Goal: Find specific page/section: Find specific page/section

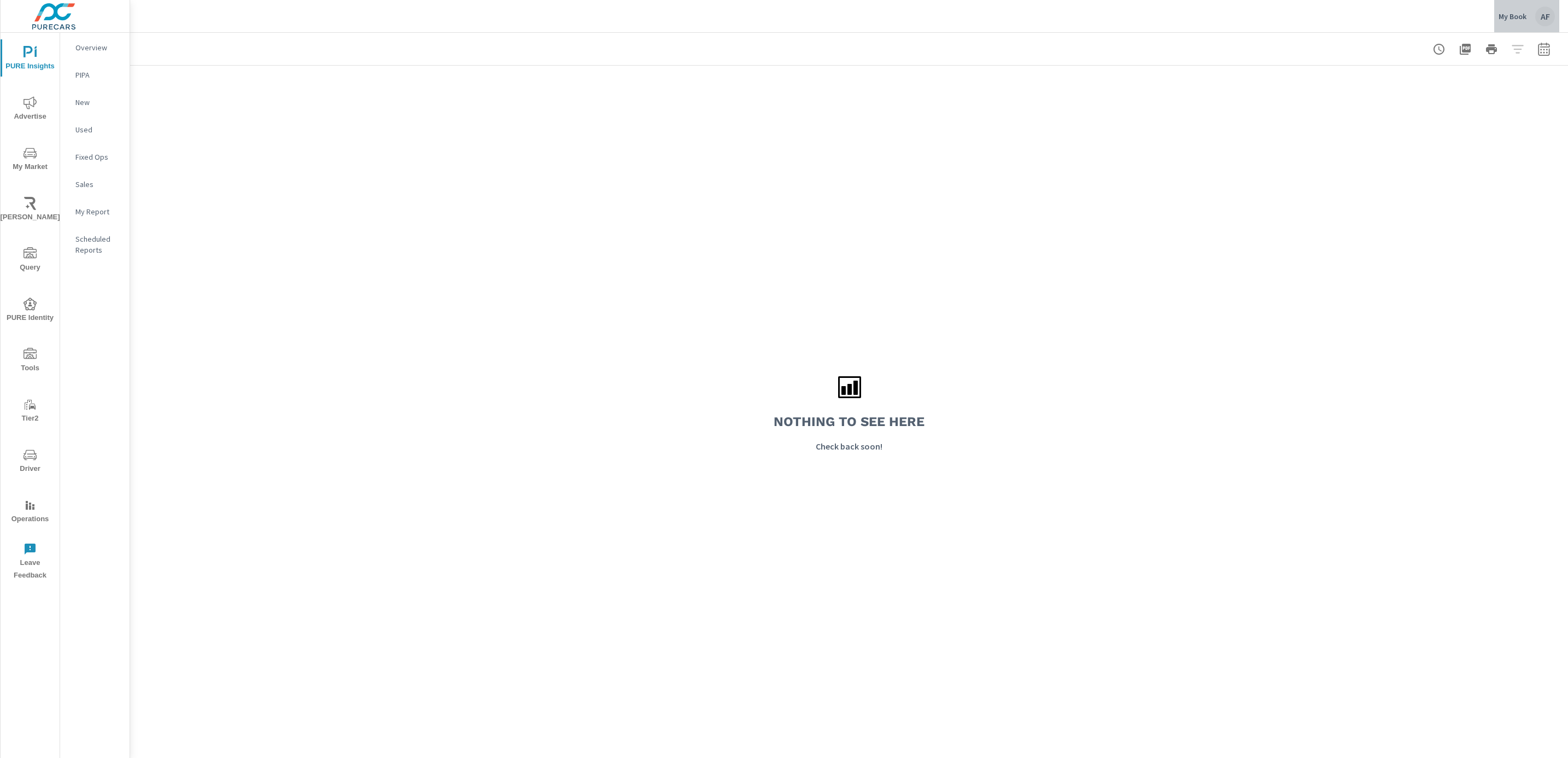
click at [1545, 23] on div "AF" at bounding box center [1545, 16] width 20 height 20
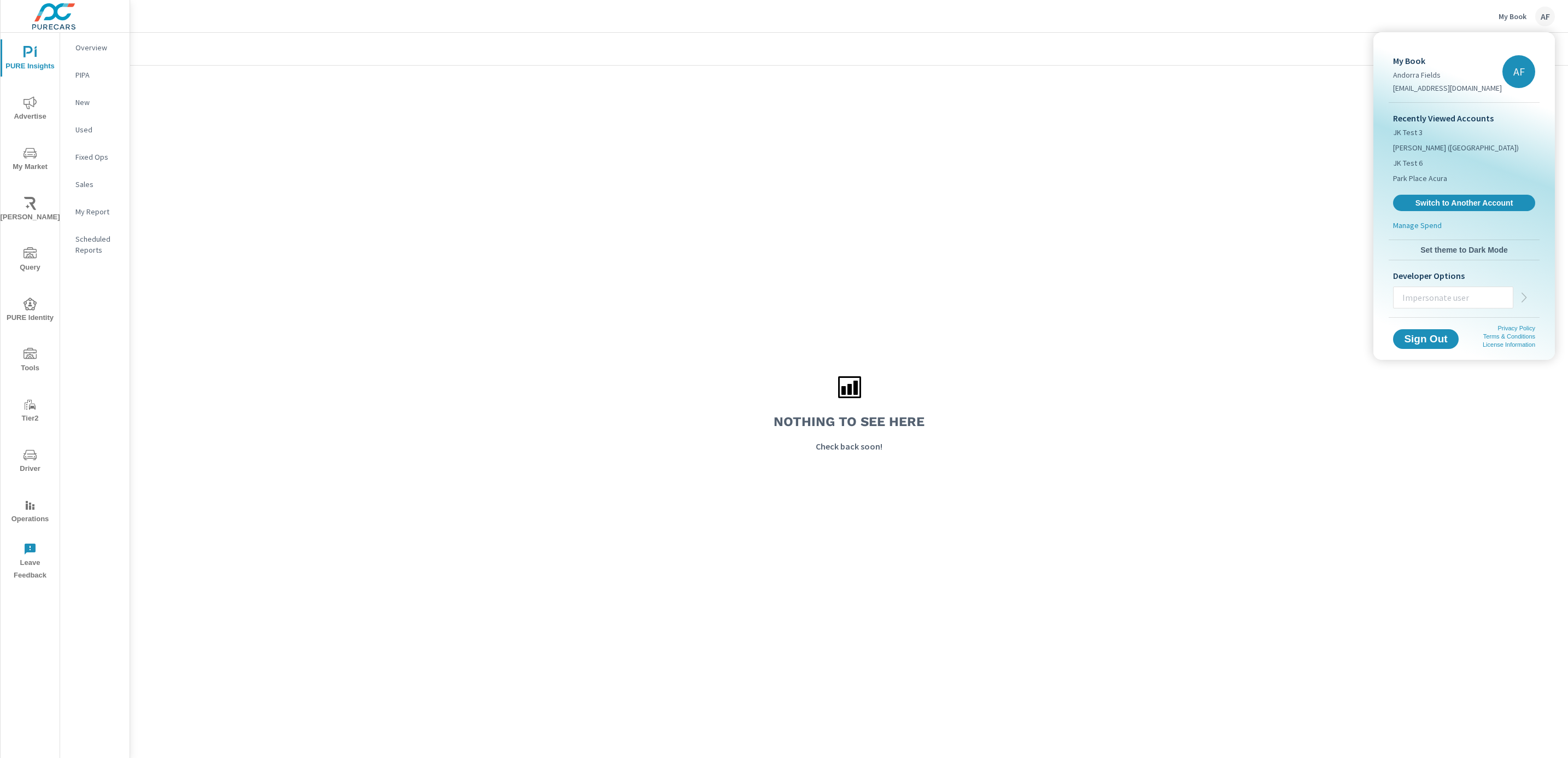
click at [1458, 300] on input "text" at bounding box center [1453, 298] width 119 height 28
type input "taylorw@purecars.com"
click at [1522, 299] on icon "button" at bounding box center [1525, 297] width 13 height 13
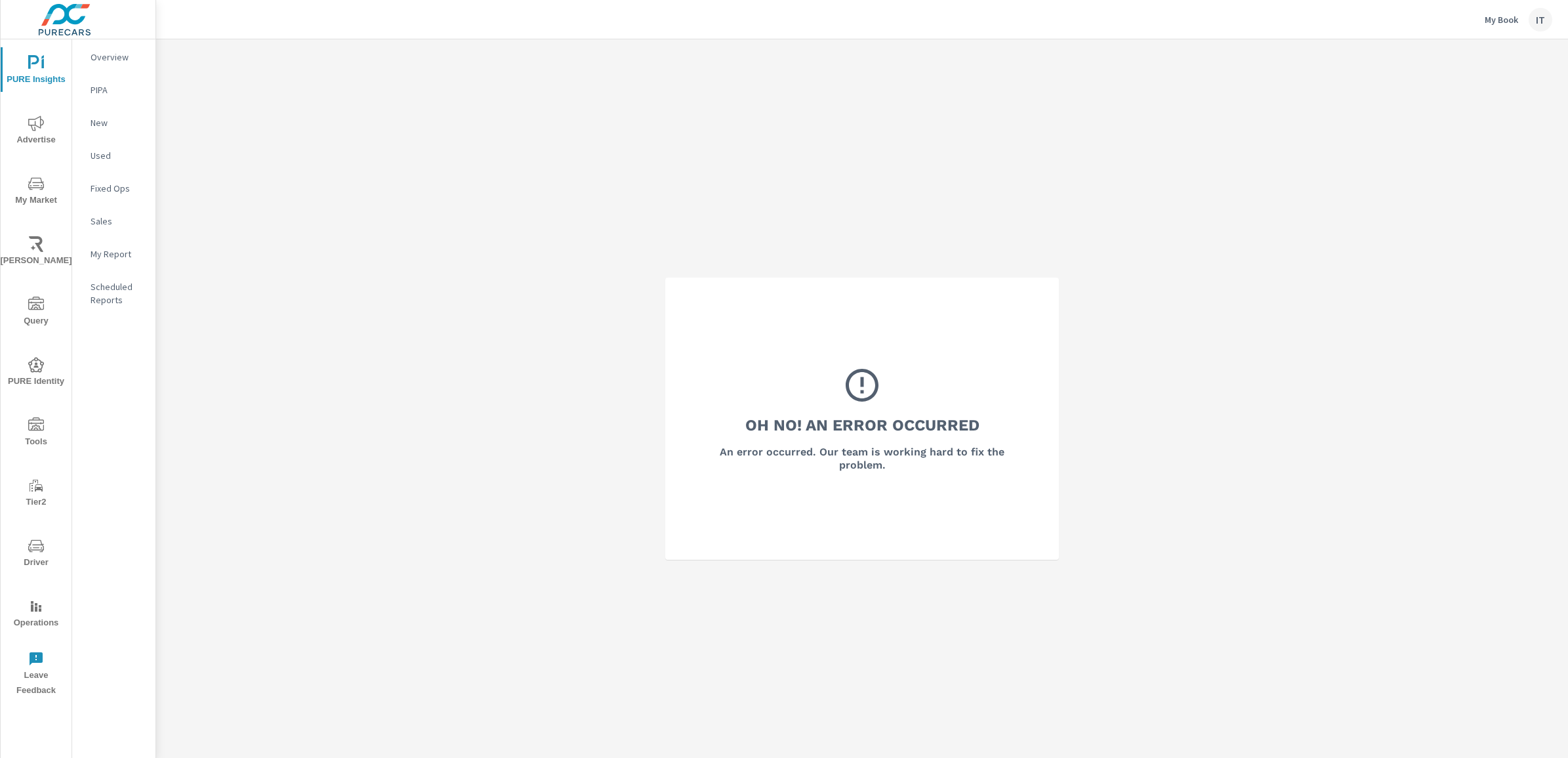
click at [1495, 22] on p "My Book" at bounding box center [1500, 20] width 33 height 11
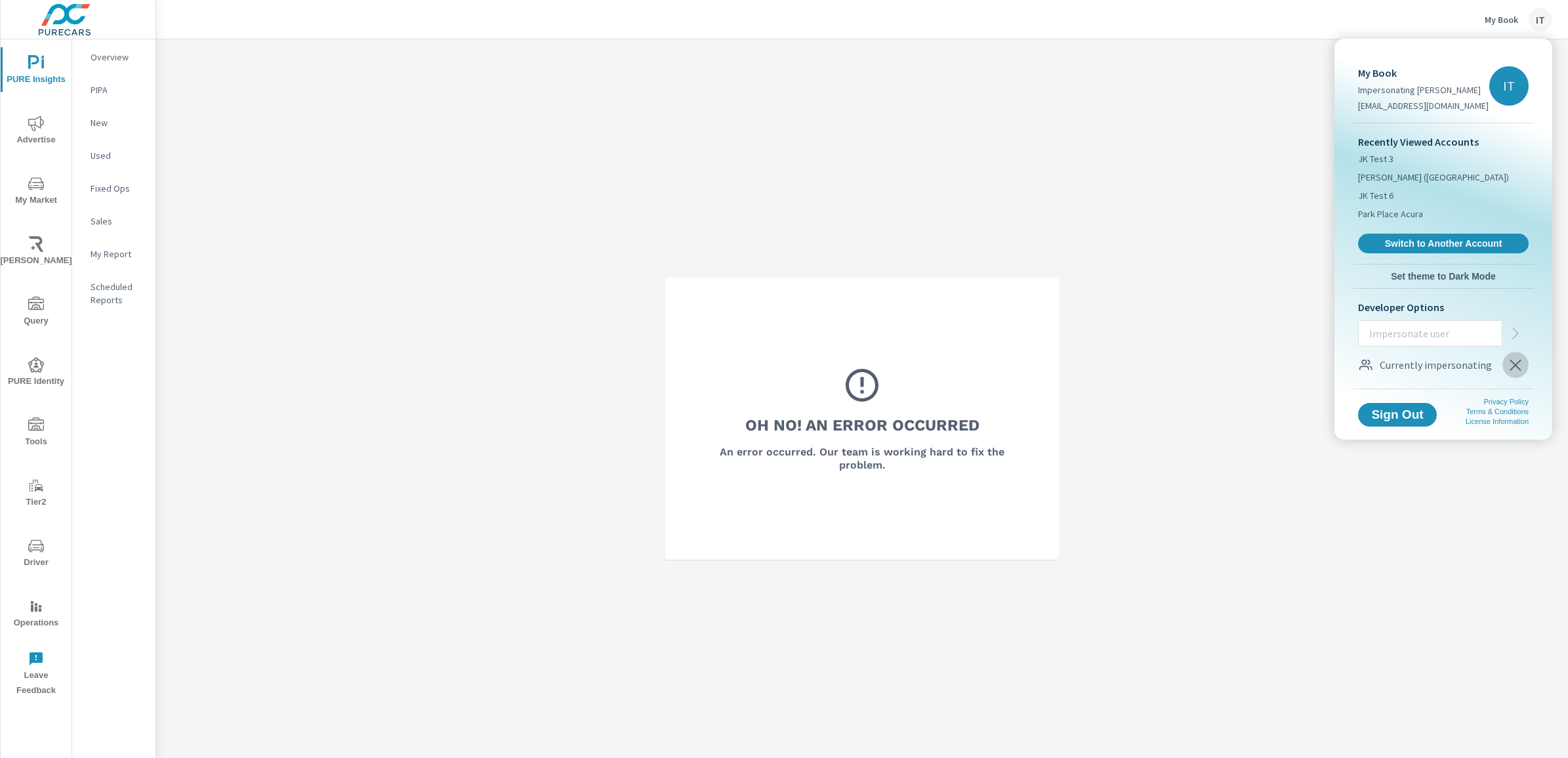
click at [1521, 370] on icon "button" at bounding box center [1515, 365] width 16 height 16
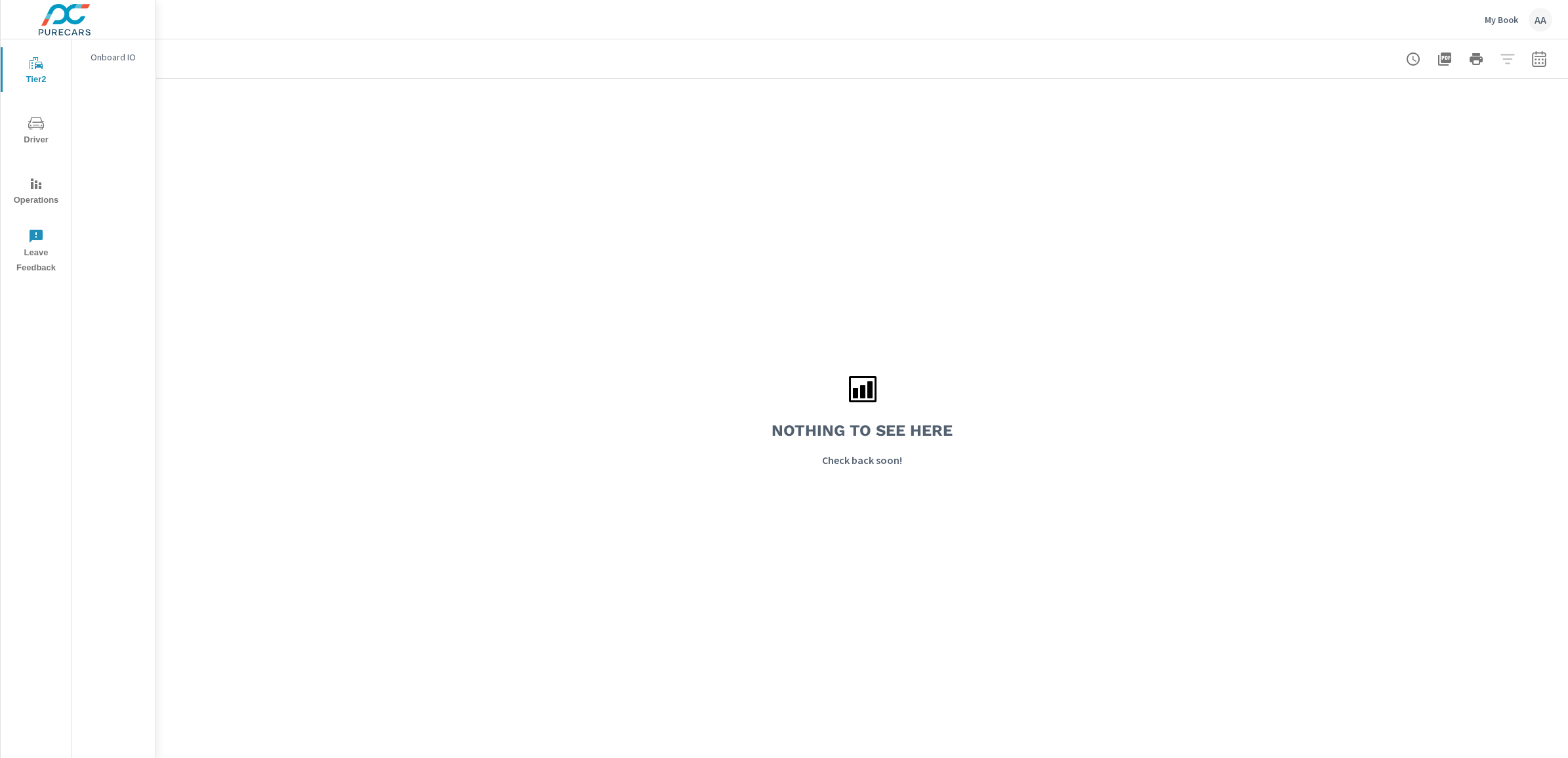
click at [1503, 22] on p "My Book" at bounding box center [1500, 20] width 33 height 11
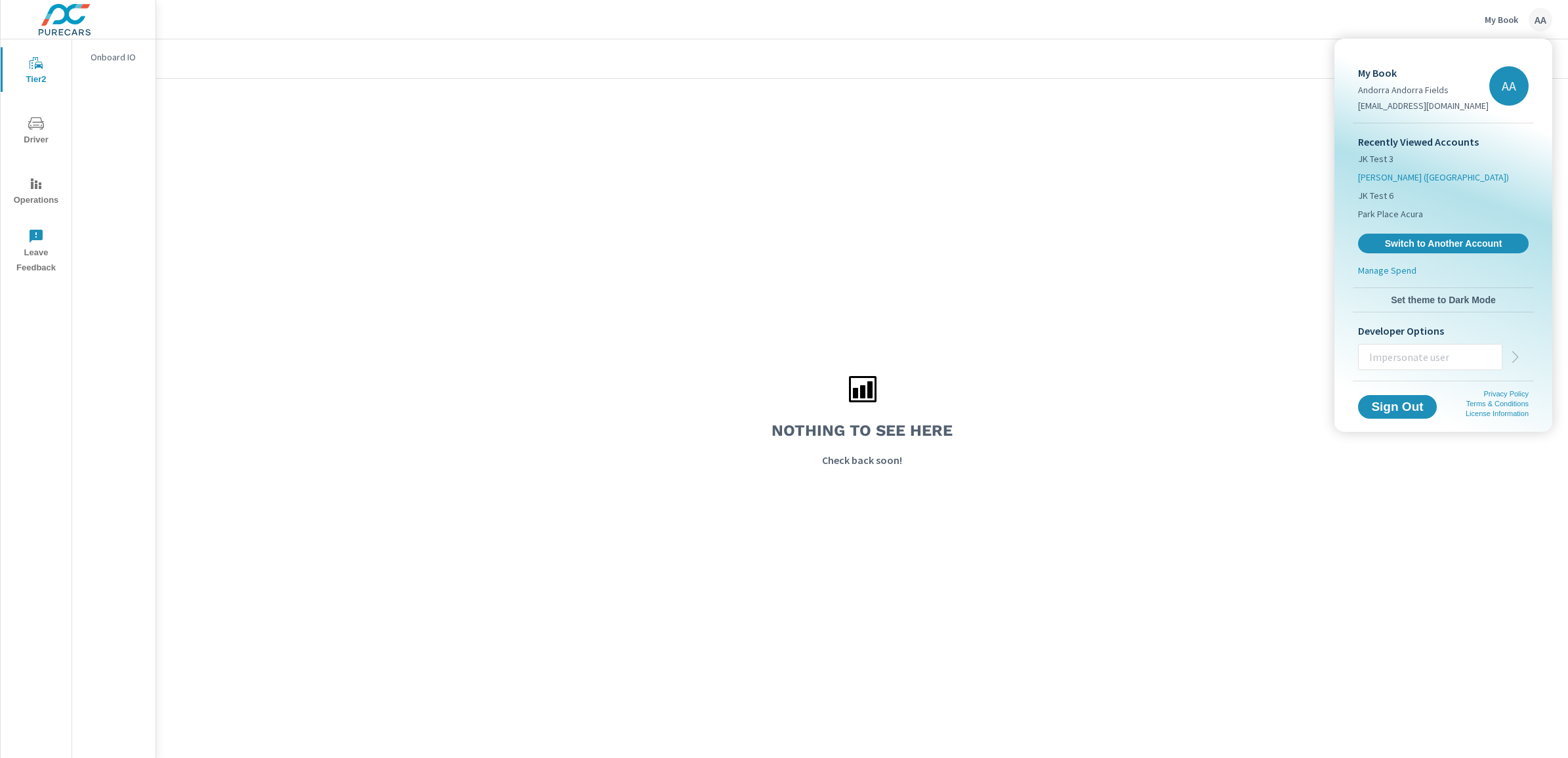
click at [1384, 180] on span "Nalley (GA)" at bounding box center [1433, 178] width 151 height 13
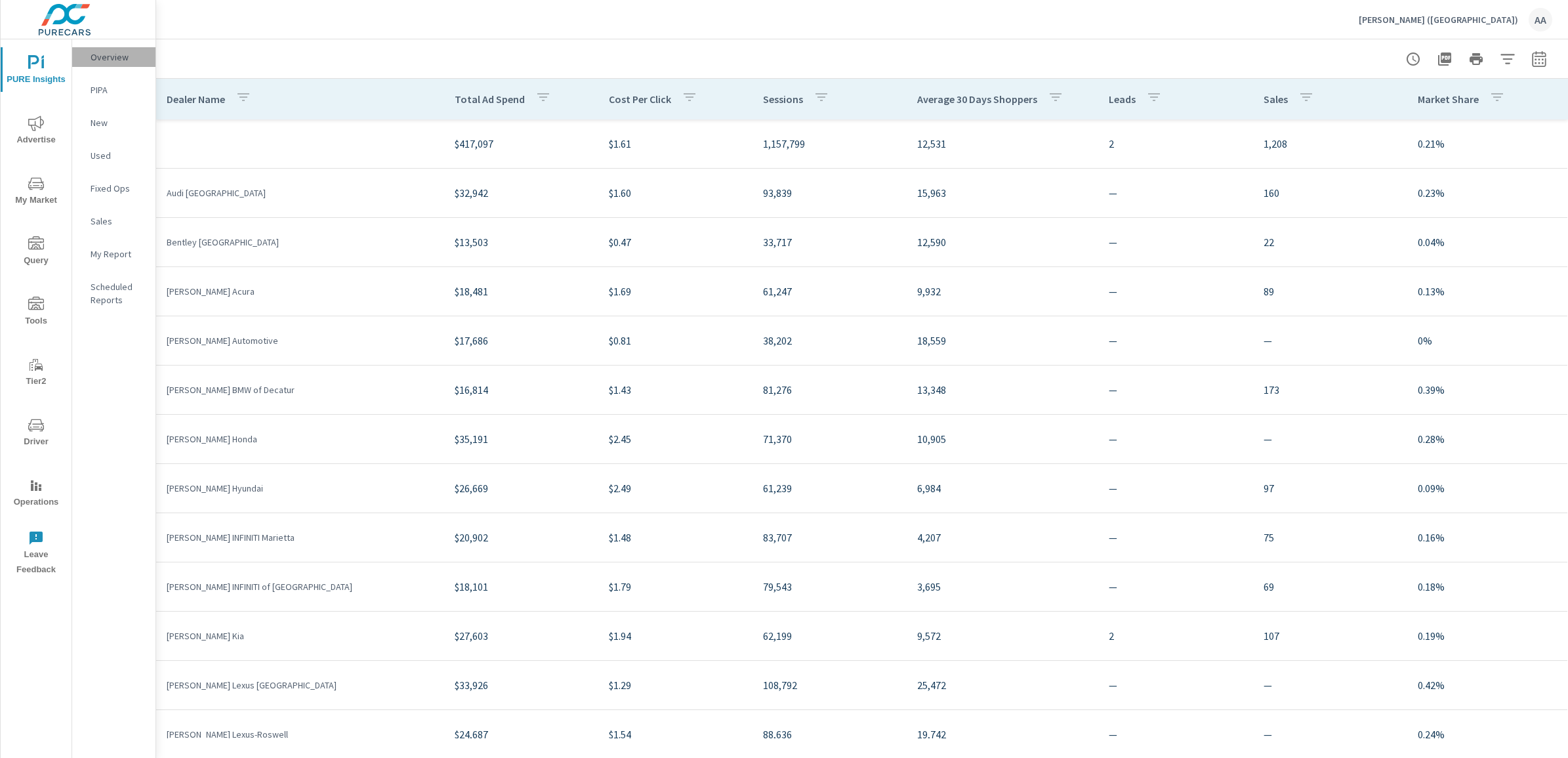
click at [117, 57] on p "Overview" at bounding box center [118, 57] width 55 height 13
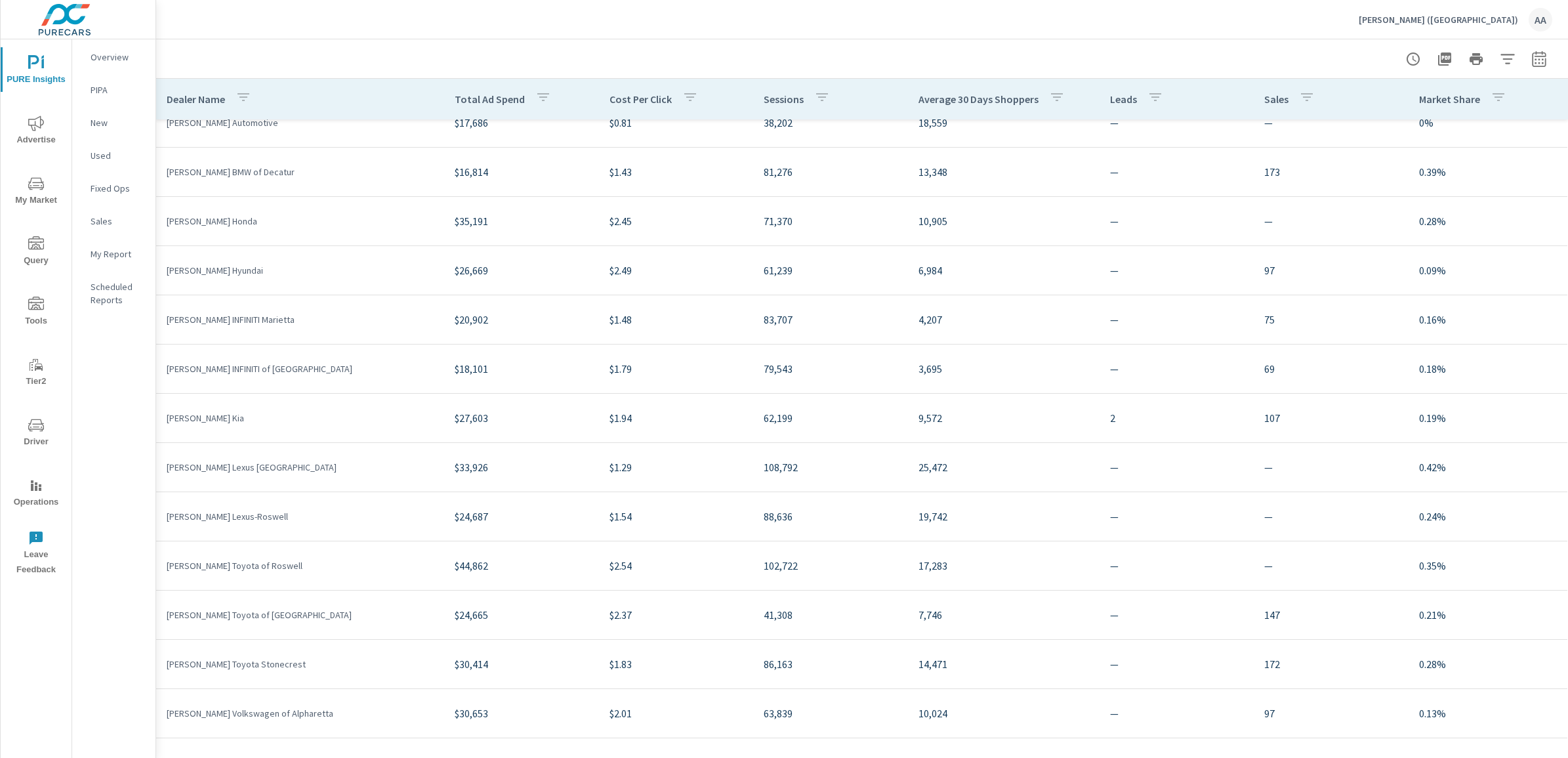
scroll to position [80, 0]
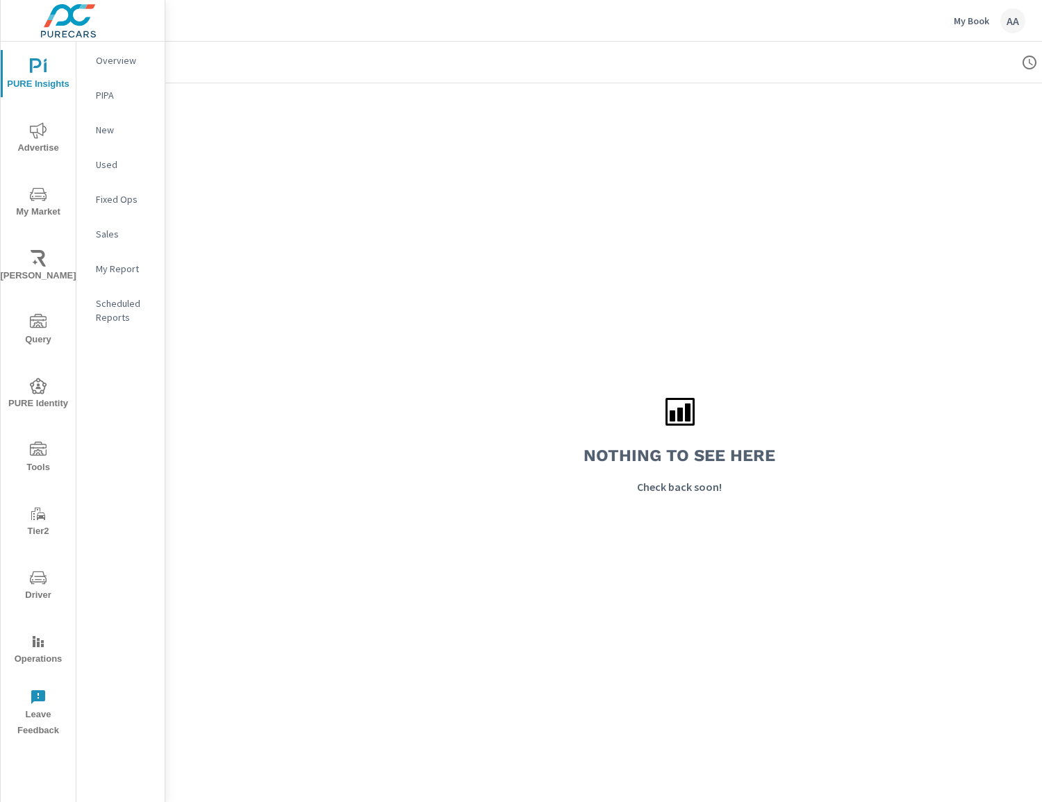
click at [1007, 24] on div "AA" at bounding box center [1012, 20] width 25 height 25
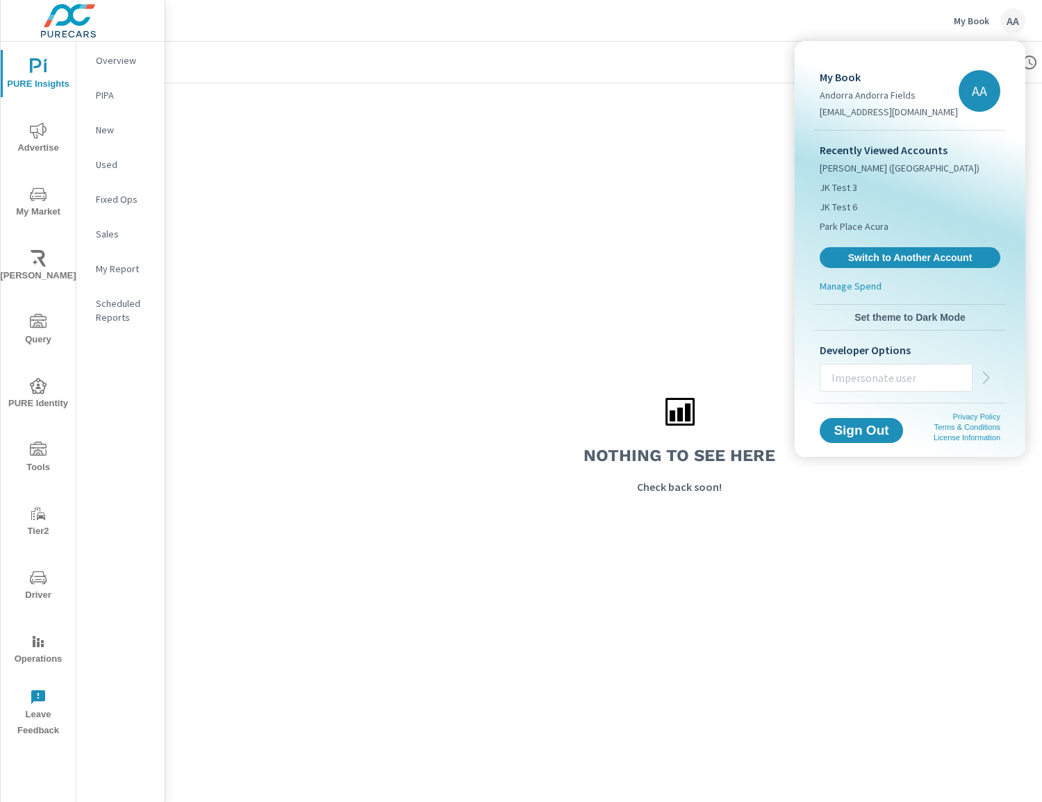
click at [898, 377] on input "text" at bounding box center [895, 378] width 151 height 36
type input "c"
type input "andrewk@purecars.com"
click at [981, 384] on icon "button" at bounding box center [986, 377] width 17 height 17
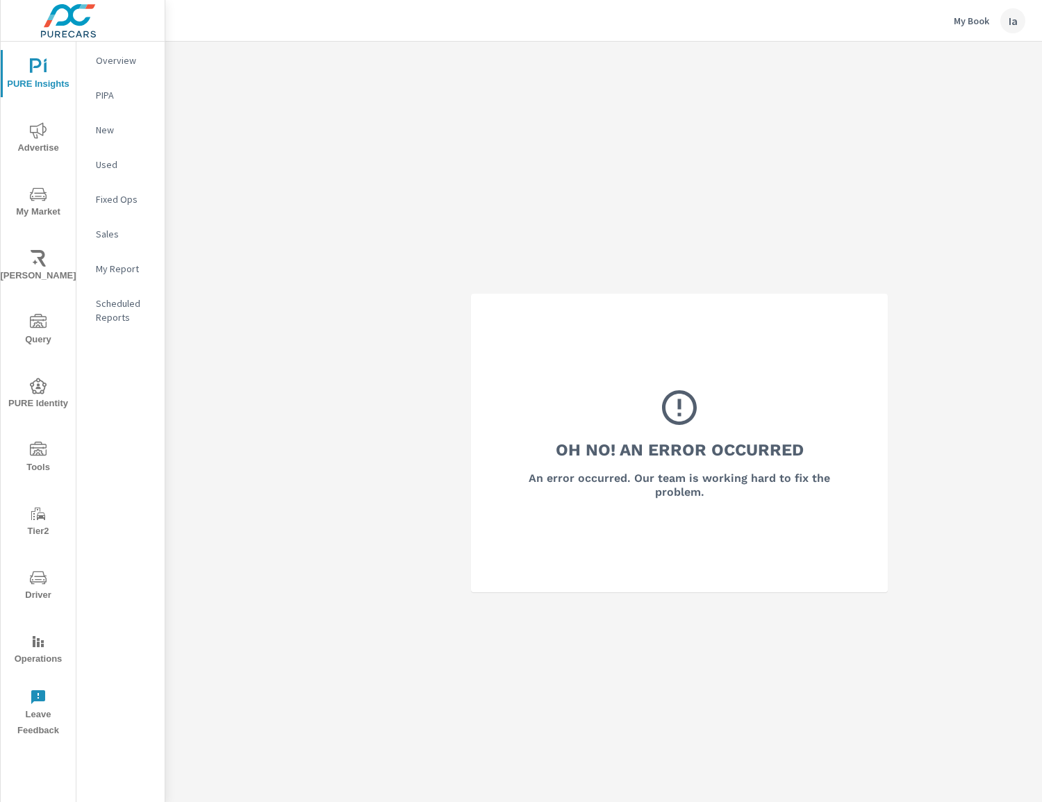
click at [1007, 24] on div "Ia" at bounding box center [1012, 20] width 25 height 25
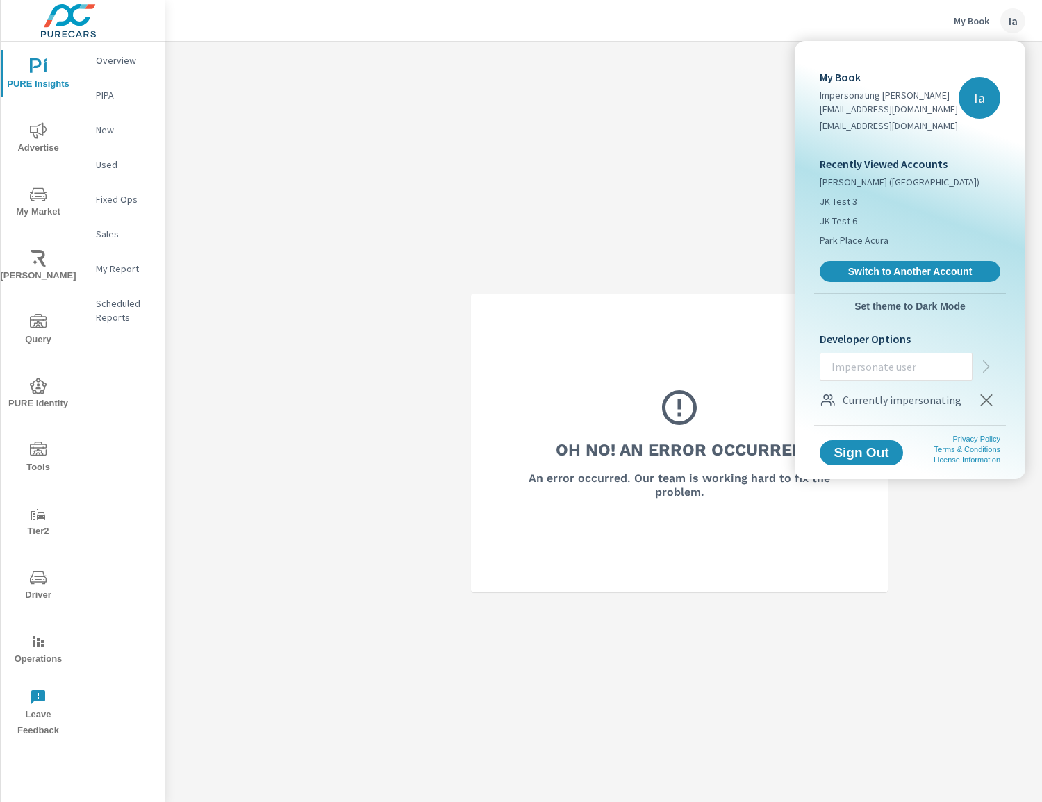
click at [987, 401] on icon "button" at bounding box center [986, 400] width 12 height 12
